Goal: Information Seeking & Learning: Learn about a topic

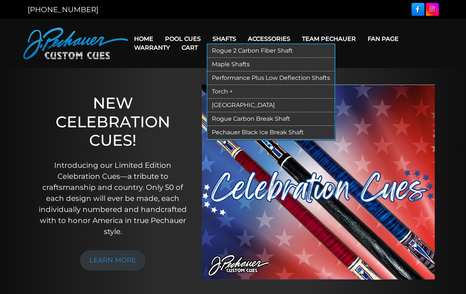
click at [249, 79] on link "Performance Plus Low Deflection Shafts" at bounding box center [270, 78] width 127 height 14
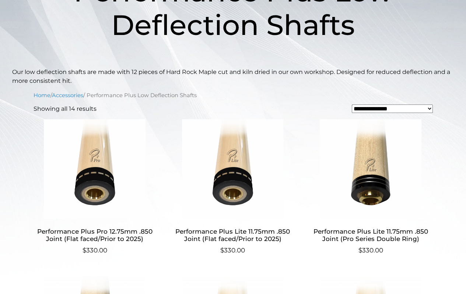
scroll to position [148, 0]
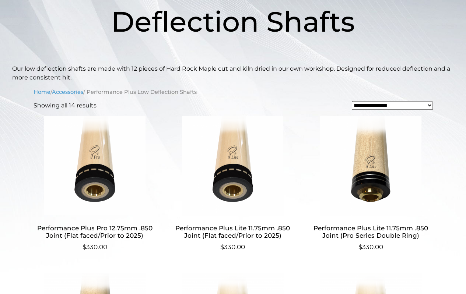
click at [244, 168] on img at bounding box center [232, 165] width 123 height 99
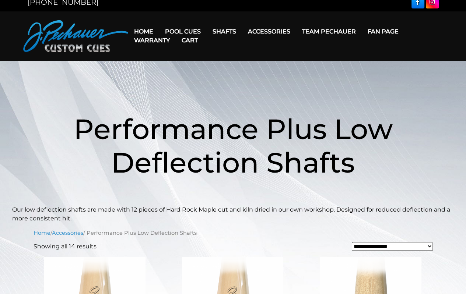
scroll to position [0, 0]
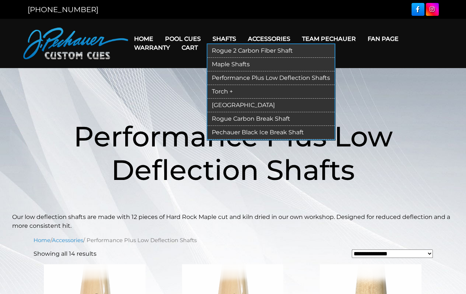
click at [233, 53] on link "Rogue 2 Carbon Fiber Shaft" at bounding box center [270, 51] width 127 height 14
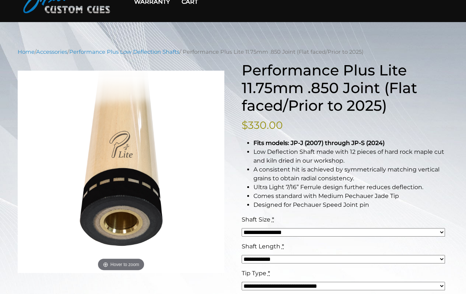
scroll to position [46, 0]
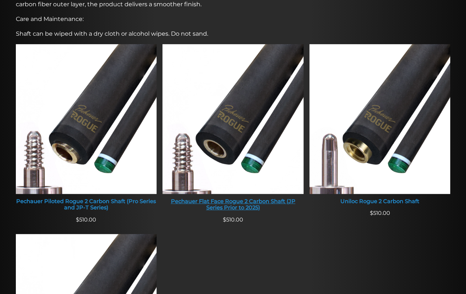
scroll to position [274, 0]
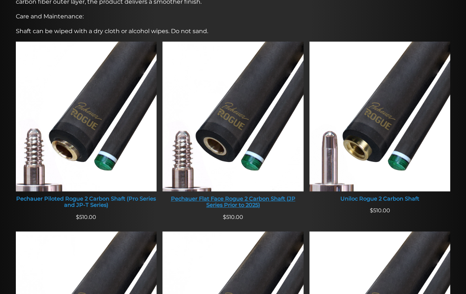
click at [258, 172] on img at bounding box center [232, 117] width 141 height 150
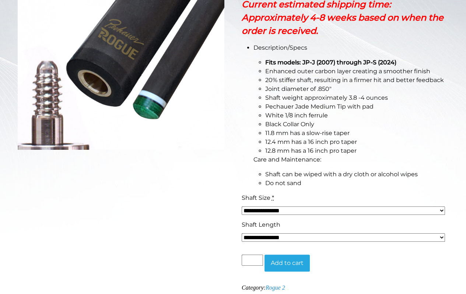
scroll to position [187, 0]
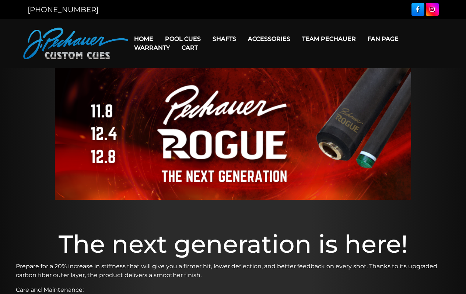
scroll to position [274, 0]
